Goal: Navigation & Orientation: Find specific page/section

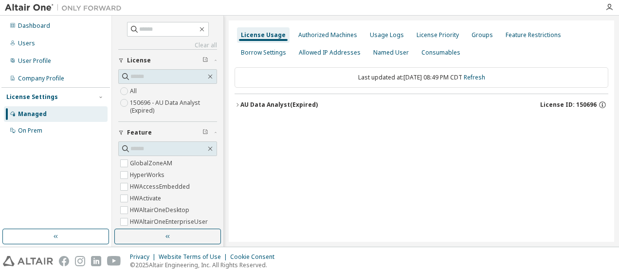
click at [238, 102] on icon "button" at bounding box center [238, 105] width 6 height 6
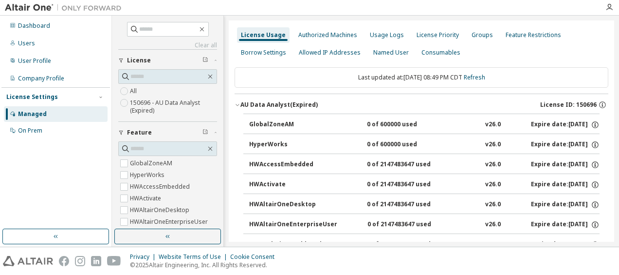
click at [238, 102] on icon "button" at bounding box center [238, 105] width 6 height 6
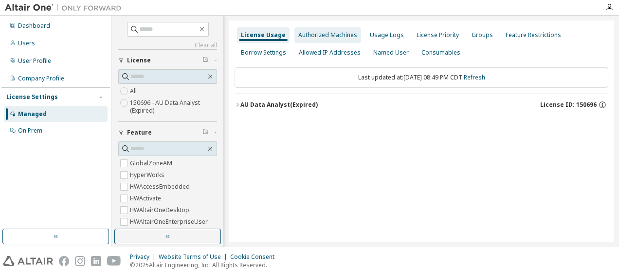
click at [327, 34] on div "Authorized Machines" at bounding box center [327, 35] width 59 height 8
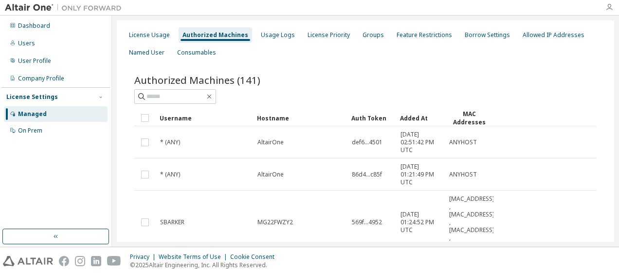
click at [611, 6] on icon "button" at bounding box center [609, 7] width 8 height 8
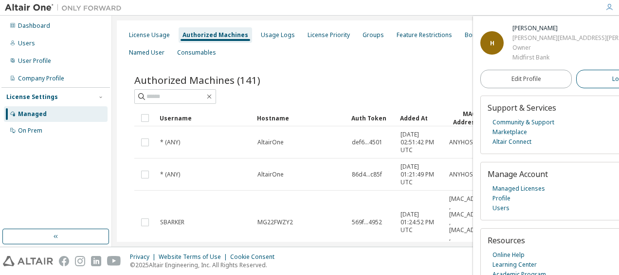
click at [612, 75] on span "Logout" at bounding box center [622, 79] width 20 height 10
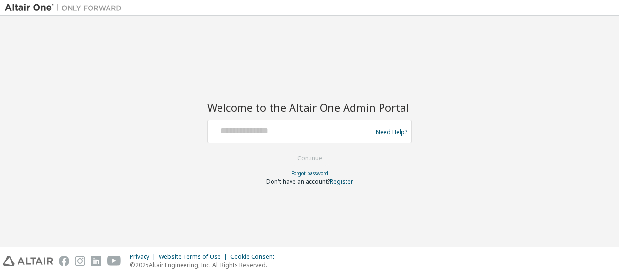
click at [229, 137] on div at bounding box center [291, 131] width 159 height 18
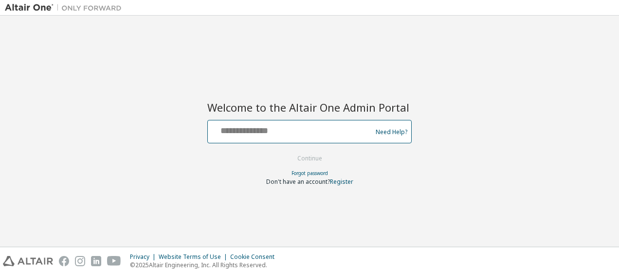
click at [230, 133] on input "text" at bounding box center [291, 129] width 159 height 14
type input "**********"
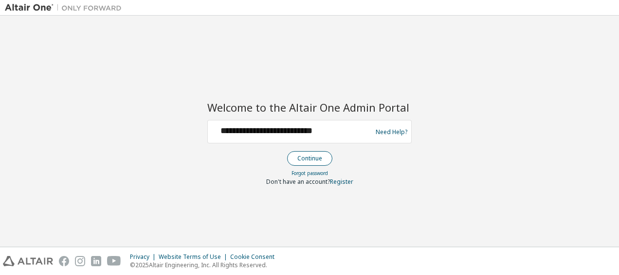
click at [309, 159] on button "Continue" at bounding box center [309, 158] width 45 height 15
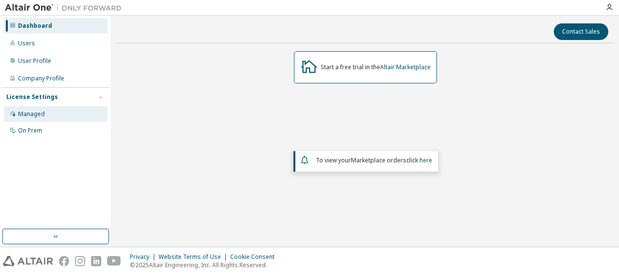
click at [49, 111] on div "Managed" at bounding box center [56, 114] width 104 height 16
